Goal: Task Accomplishment & Management: Use online tool/utility

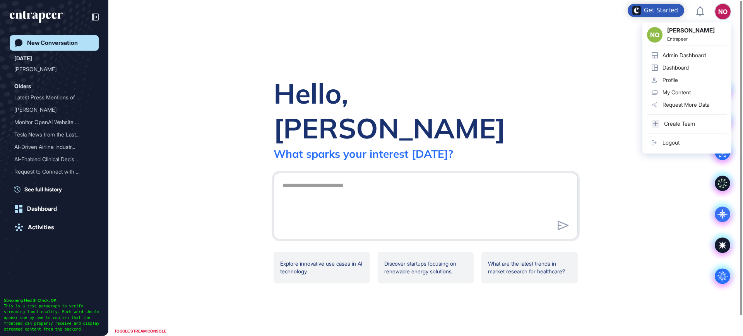
click at [688, 54] on div "Admin Dashboard" at bounding box center [683, 55] width 43 height 6
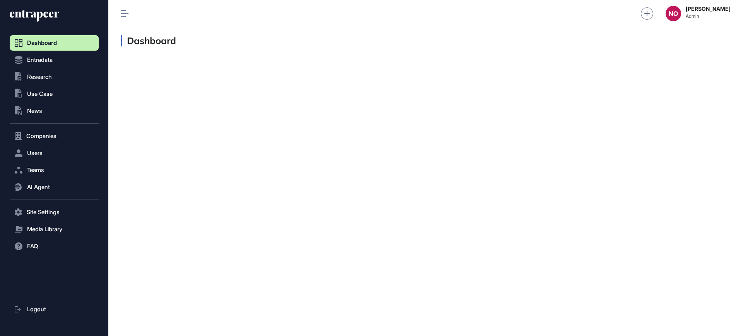
scroll to position [0, 0]
click at [59, 185] on button "AI Agent" at bounding box center [54, 186] width 89 height 15
click at [52, 216] on link "Messages" at bounding box center [56, 217] width 85 height 14
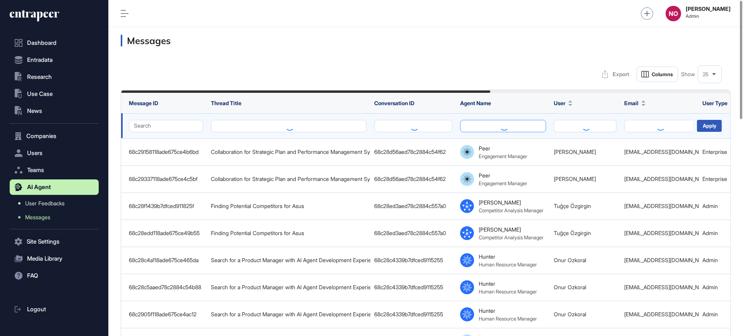
click at [503, 126] on button at bounding box center [503, 126] width 86 height 12
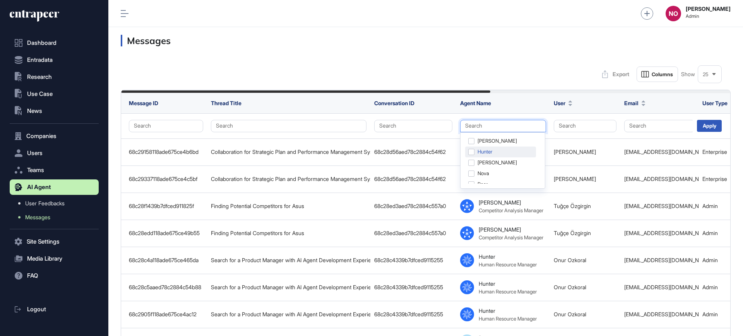
scroll to position [39, 0]
click at [471, 157] on div "[PERSON_NAME]" at bounding box center [500, 156] width 71 height 11
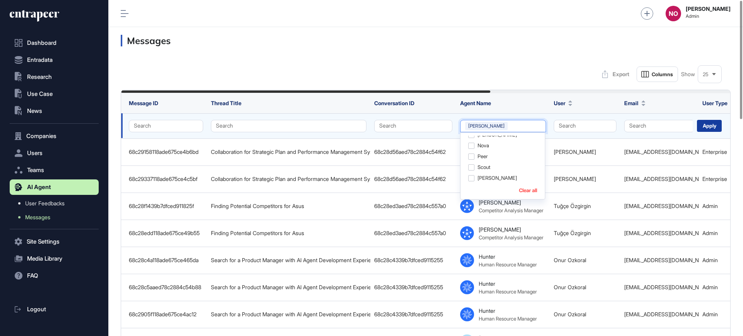
click at [710, 124] on div "Apply" at bounding box center [709, 126] width 25 height 12
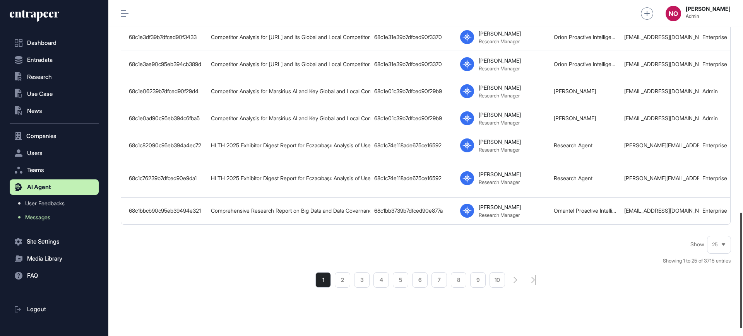
scroll to position [619, 0]
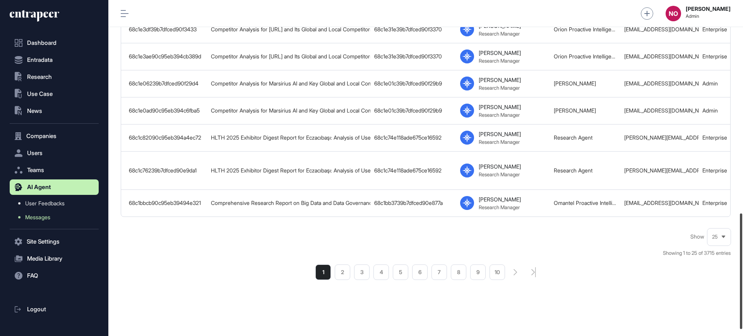
drag, startPoint x: 742, startPoint y: 59, endPoint x: 742, endPoint y: 272, distance: 212.7
click at [742, 272] on div at bounding box center [740, 271] width 2 height 116
click at [341, 280] on li "2" at bounding box center [342, 272] width 15 height 15
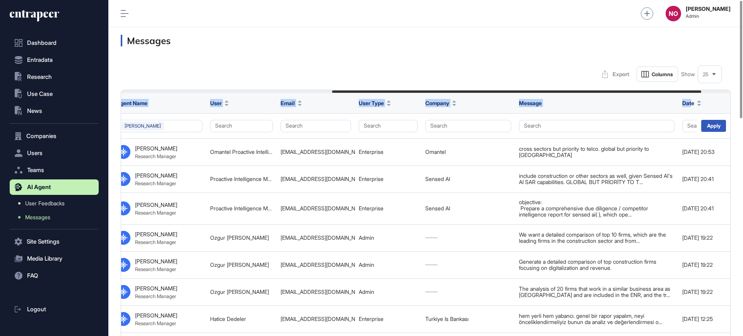
scroll to position [0, 348]
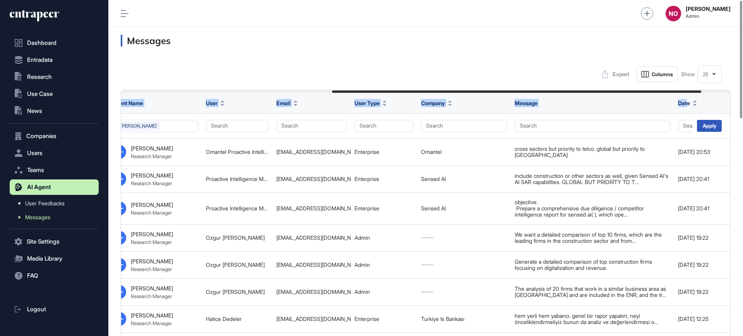
drag, startPoint x: 477, startPoint y: 92, endPoint x: 688, endPoint y: 99, distance: 210.9
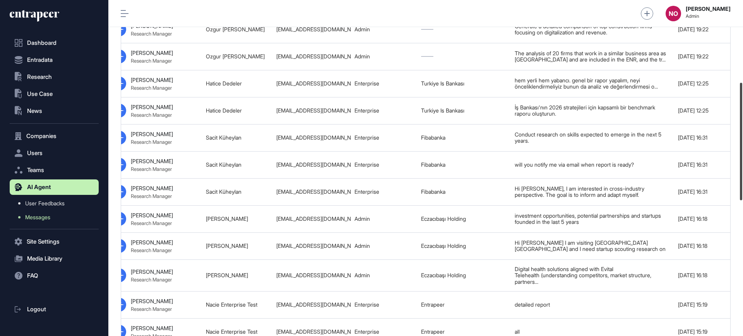
scroll to position [234, 0]
drag, startPoint x: 742, startPoint y: 99, endPoint x: 742, endPoint y: 181, distance: 82.0
click at [742, 181] on div at bounding box center [740, 142] width 2 height 118
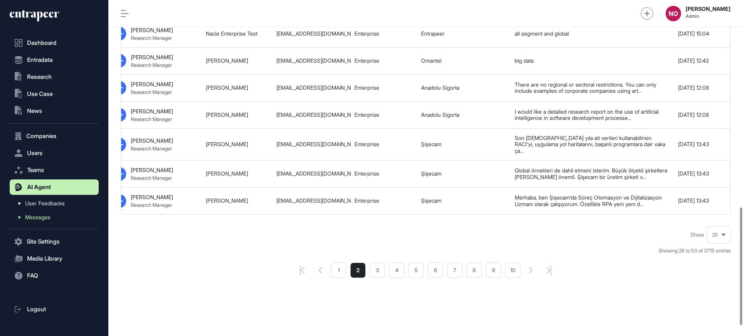
scroll to position [620, 0]
click at [377, 274] on li "3" at bounding box center [376, 270] width 15 height 15
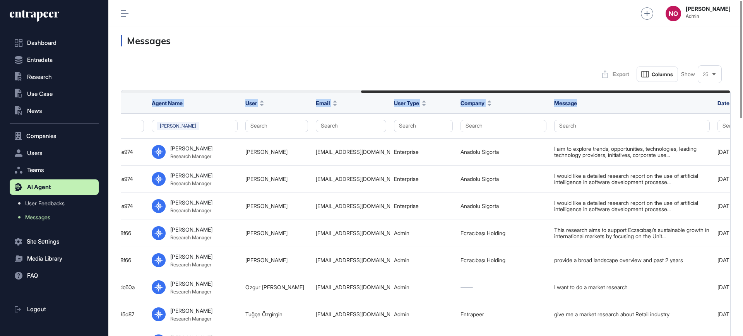
scroll to position [0, 396]
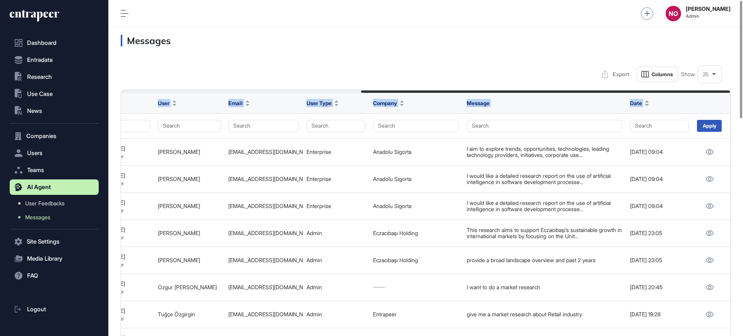
drag, startPoint x: 458, startPoint y: 91, endPoint x: 721, endPoint y: 98, distance: 263.1
click at [524, 38] on h3 "Messages" at bounding box center [426, 41] width 610 height 12
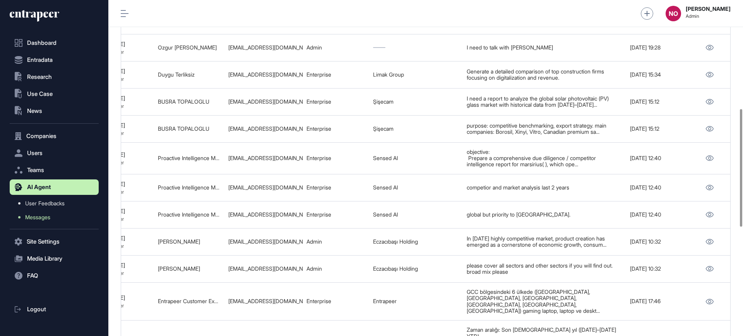
scroll to position [588, 0]
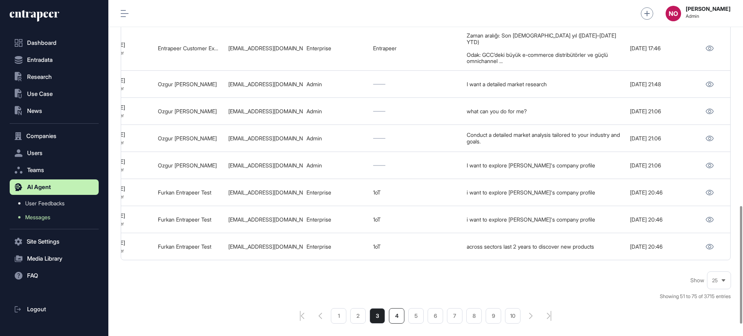
click at [399, 308] on li "4" at bounding box center [396, 315] width 15 height 15
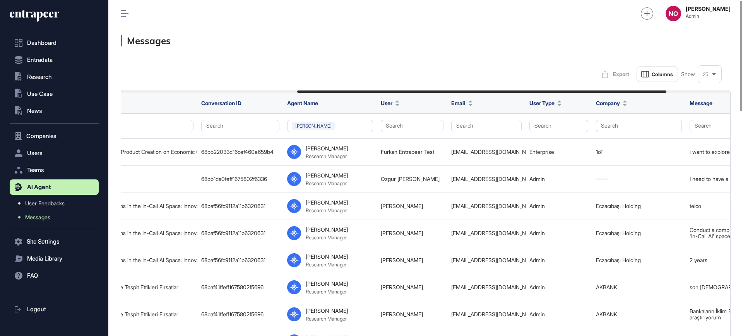
scroll to position [0, 343]
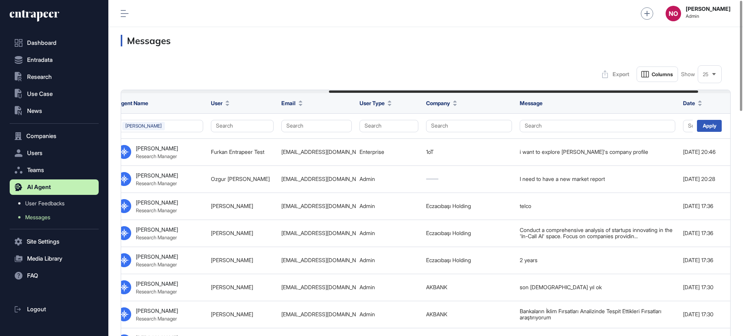
drag, startPoint x: 487, startPoint y: 91, endPoint x: 695, endPoint y: 92, distance: 207.7
click at [695, 92] on div at bounding box center [513, 92] width 369 height 2
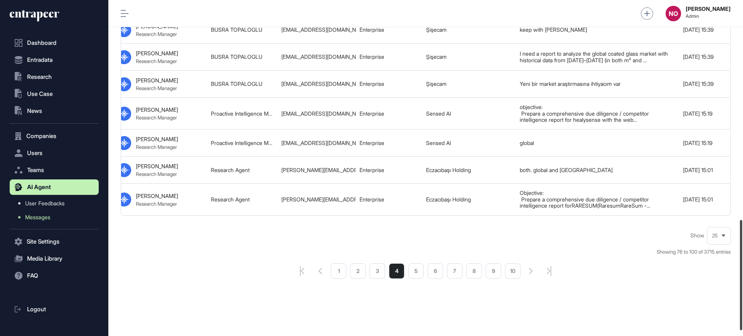
scroll to position [673, 0]
drag, startPoint x: 742, startPoint y: 77, endPoint x: 742, endPoint y: 289, distance: 212.7
click at [742, 289] on div at bounding box center [740, 276] width 2 height 110
click at [416, 278] on li "5" at bounding box center [415, 270] width 15 height 15
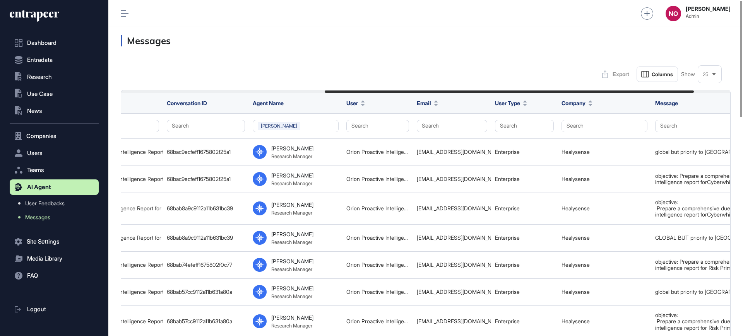
scroll to position [0, 396]
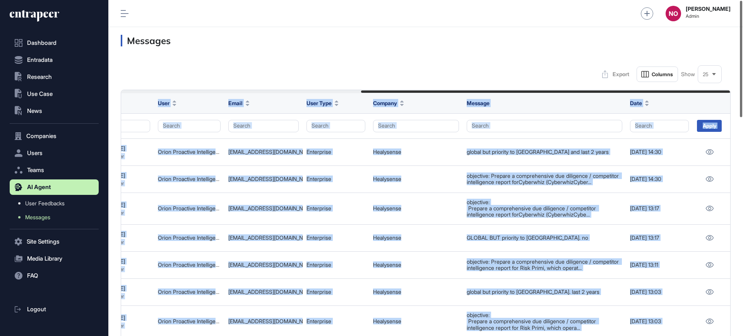
drag, startPoint x: 484, startPoint y: 91, endPoint x: 742, endPoint y: 92, distance: 258.0
click at [742, 92] on div "Admin Dashboard Dashboard Profile My Content Request More Data NO [PERSON_NAME]…" at bounding box center [425, 168] width 634 height 336
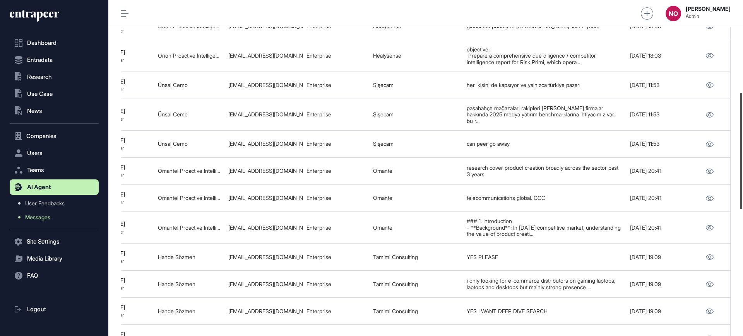
scroll to position [270, 0]
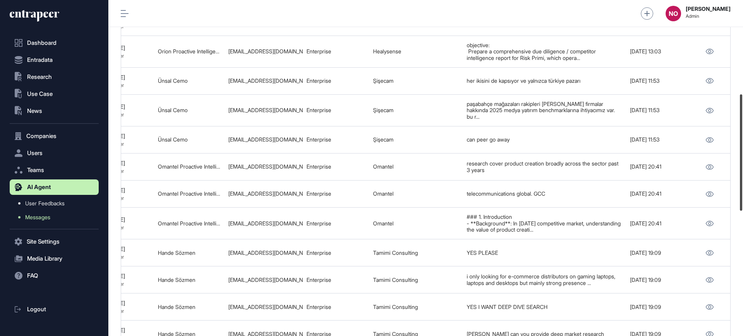
drag, startPoint x: 742, startPoint y: 82, endPoint x: 742, endPoint y: 176, distance: 93.6
click at [742, 176] on div at bounding box center [740, 152] width 2 height 116
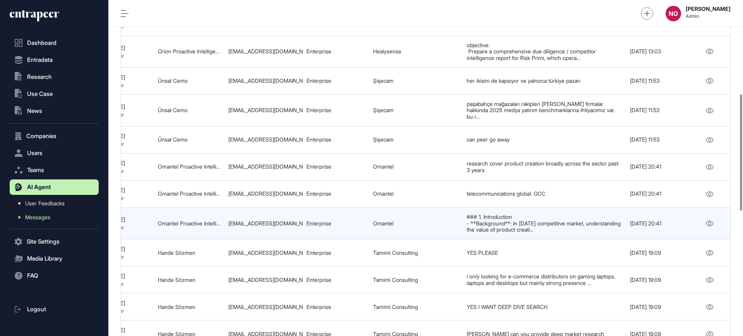
scroll to position [564, 0]
